Goal: Book appointment/travel/reservation

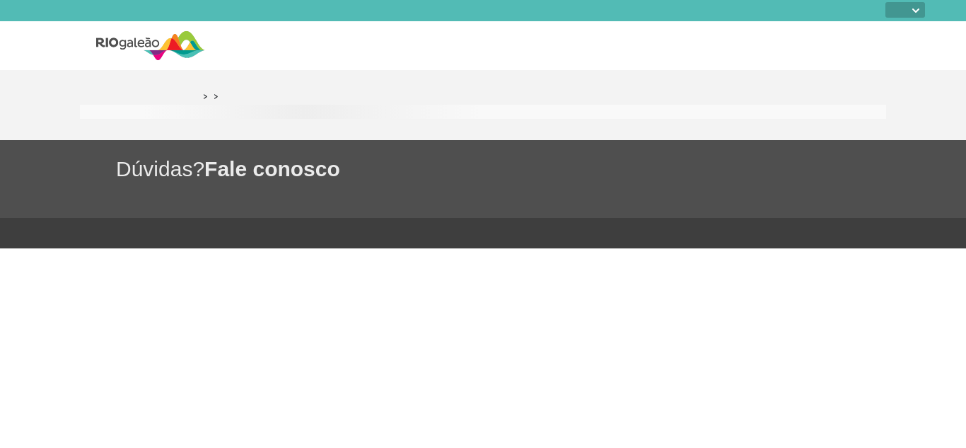
select select
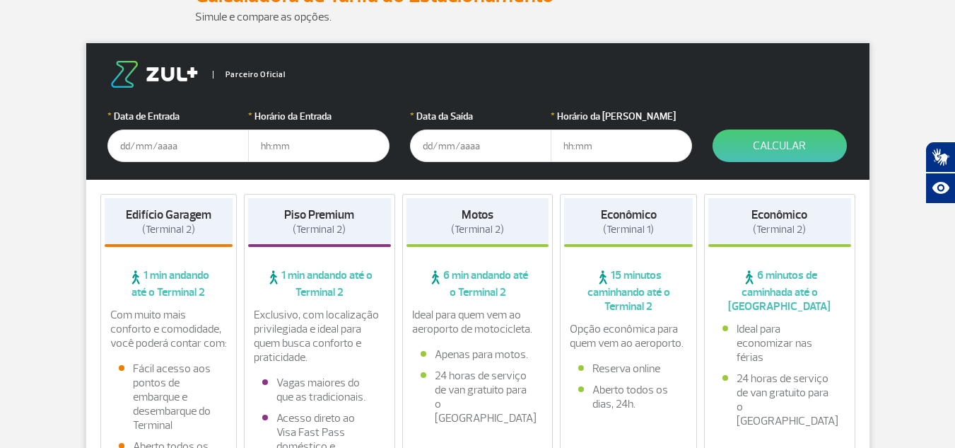
scroll to position [190, 0]
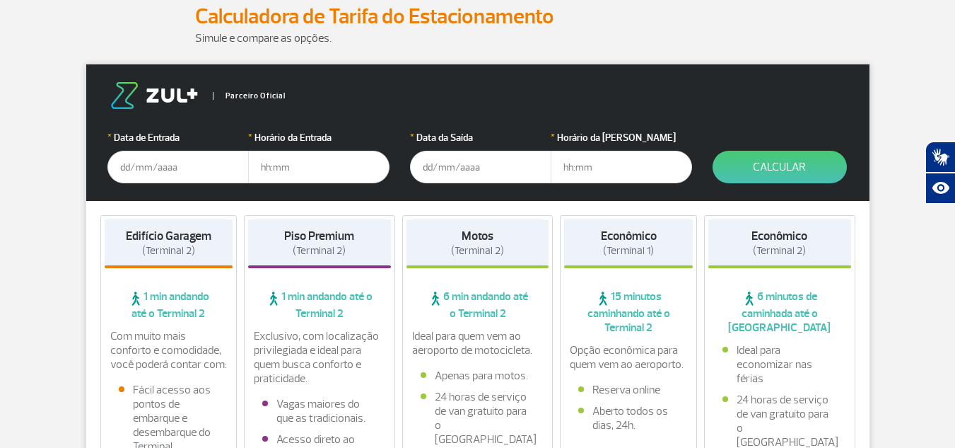
click at [177, 169] on input "text" at bounding box center [177, 167] width 141 height 33
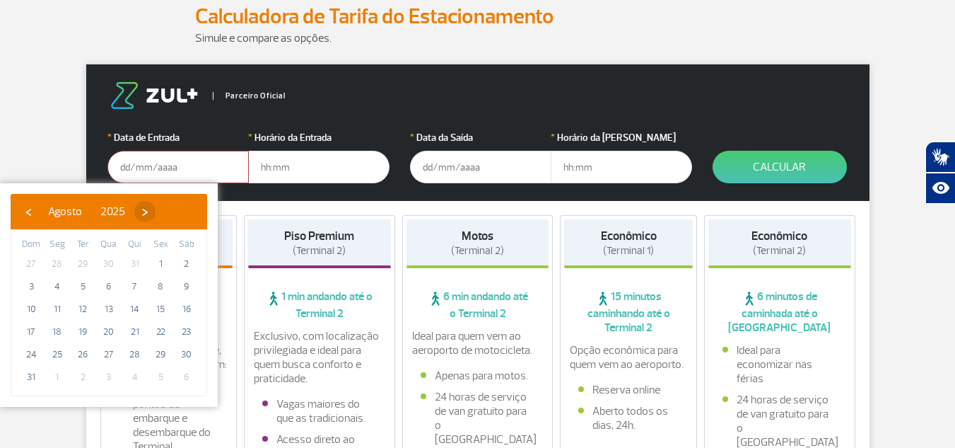
click at [156, 214] on span "›" at bounding box center [144, 211] width 21 height 21
click at [62, 266] on span "1" at bounding box center [57, 263] width 23 height 23
type input "[DATE]"
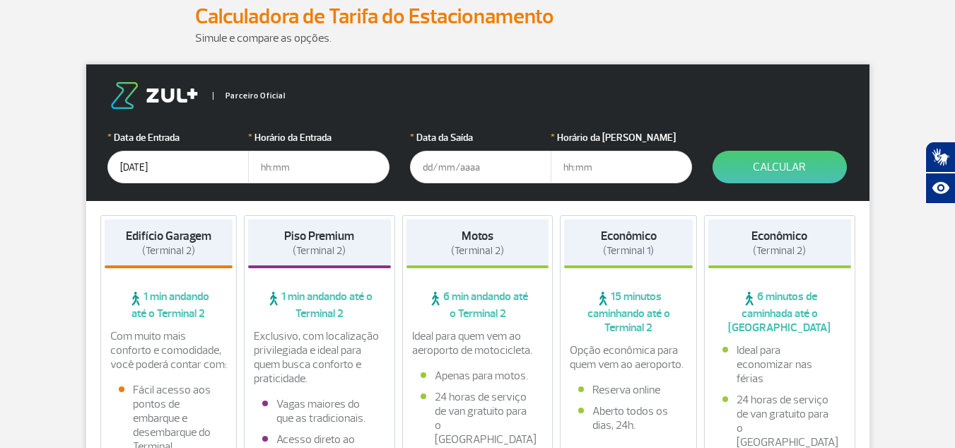
click at [276, 176] on input "text" at bounding box center [318, 167] width 141 height 33
type input "07:00"
click at [426, 164] on input "text" at bounding box center [480, 167] width 141 height 33
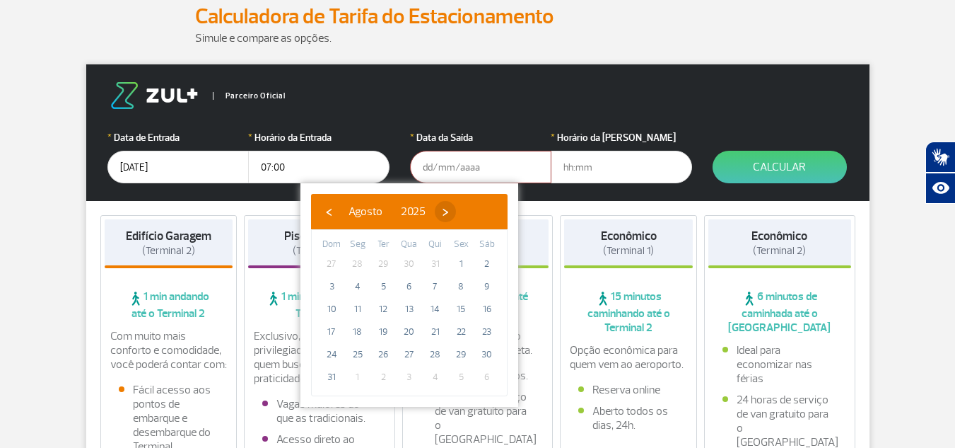
click at [456, 216] on span "›" at bounding box center [445, 211] width 21 height 21
click at [464, 284] on span "12" at bounding box center [461, 286] width 23 height 23
type input "[DATE]"
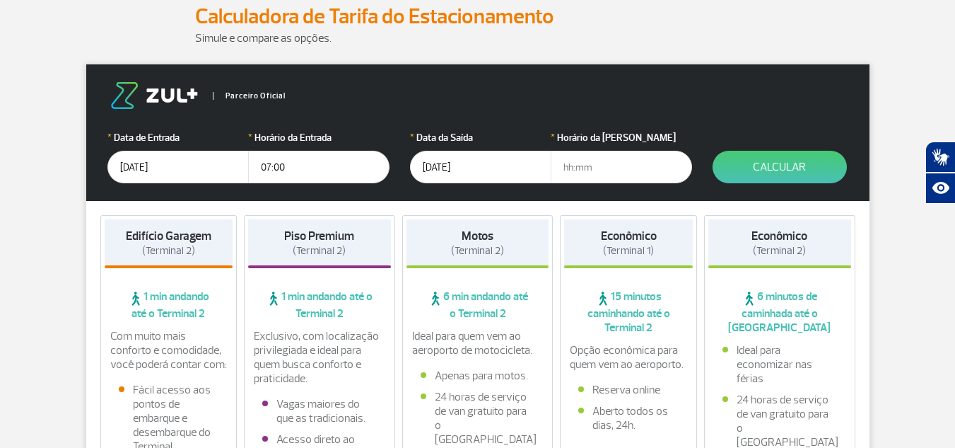
click at [574, 173] on input "text" at bounding box center [621, 167] width 141 height 33
type input "17:00"
click at [781, 161] on button "Calcular" at bounding box center [780, 167] width 134 height 33
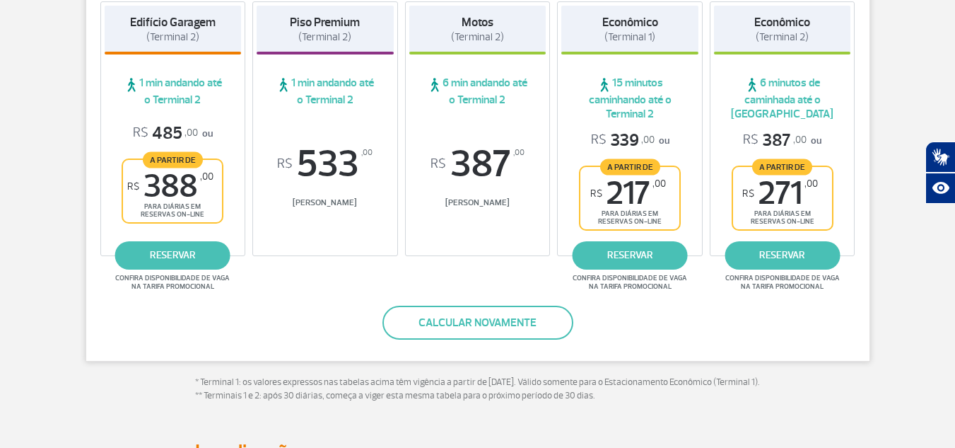
scroll to position [313, 0]
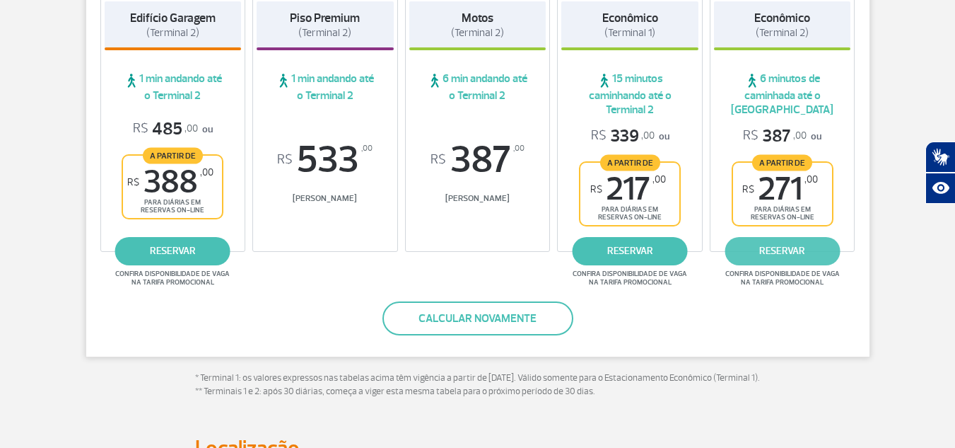
click at [785, 262] on link "reservar" at bounding box center [782, 251] width 115 height 28
